Goal: Task Accomplishment & Management: Use online tool/utility

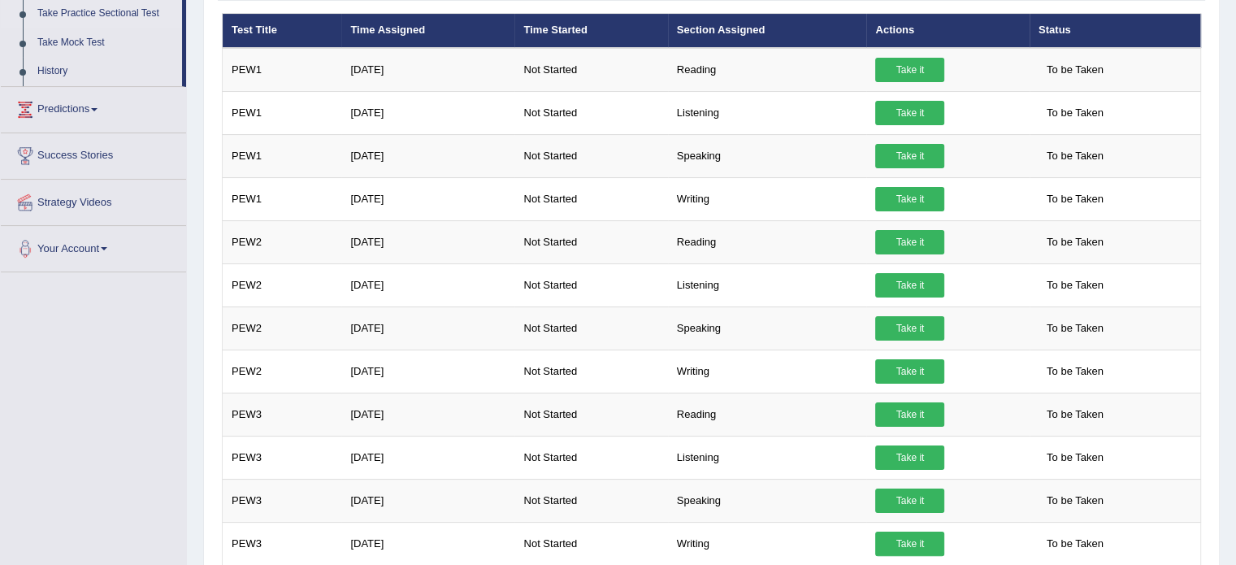
click at [923, 196] on link "Take it" at bounding box center [909, 199] width 69 height 24
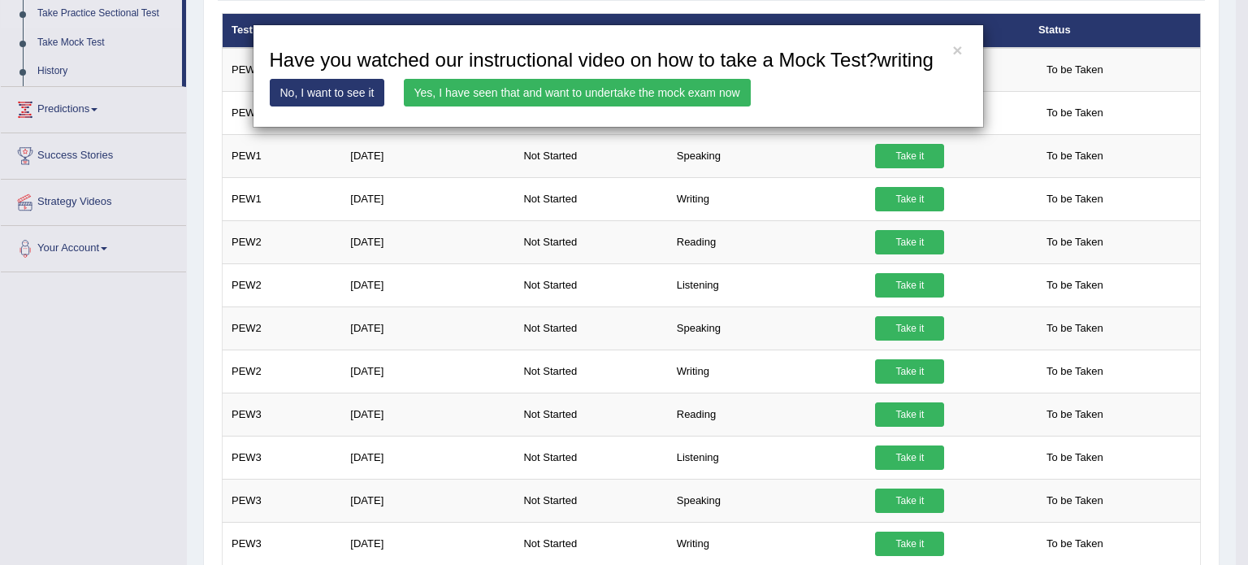
click at [610, 97] on link "Yes, I have seen that and want to undertake the mock exam now" at bounding box center [577, 93] width 347 height 28
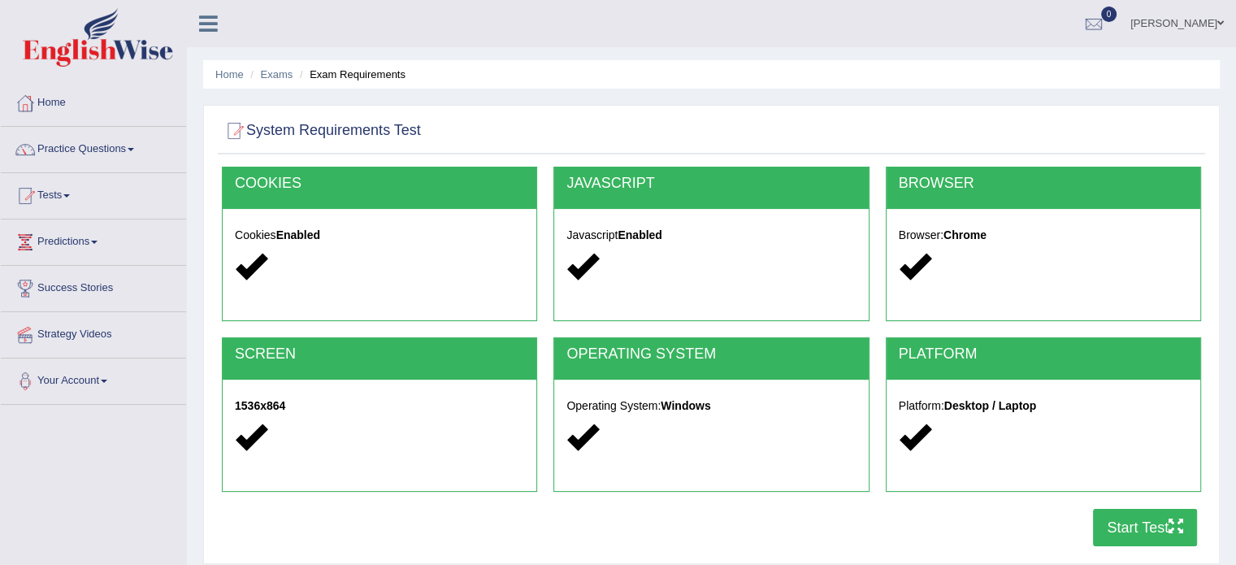
click at [1131, 537] on button "Start Test" at bounding box center [1145, 527] width 104 height 37
